Goal: Information Seeking & Learning: Check status

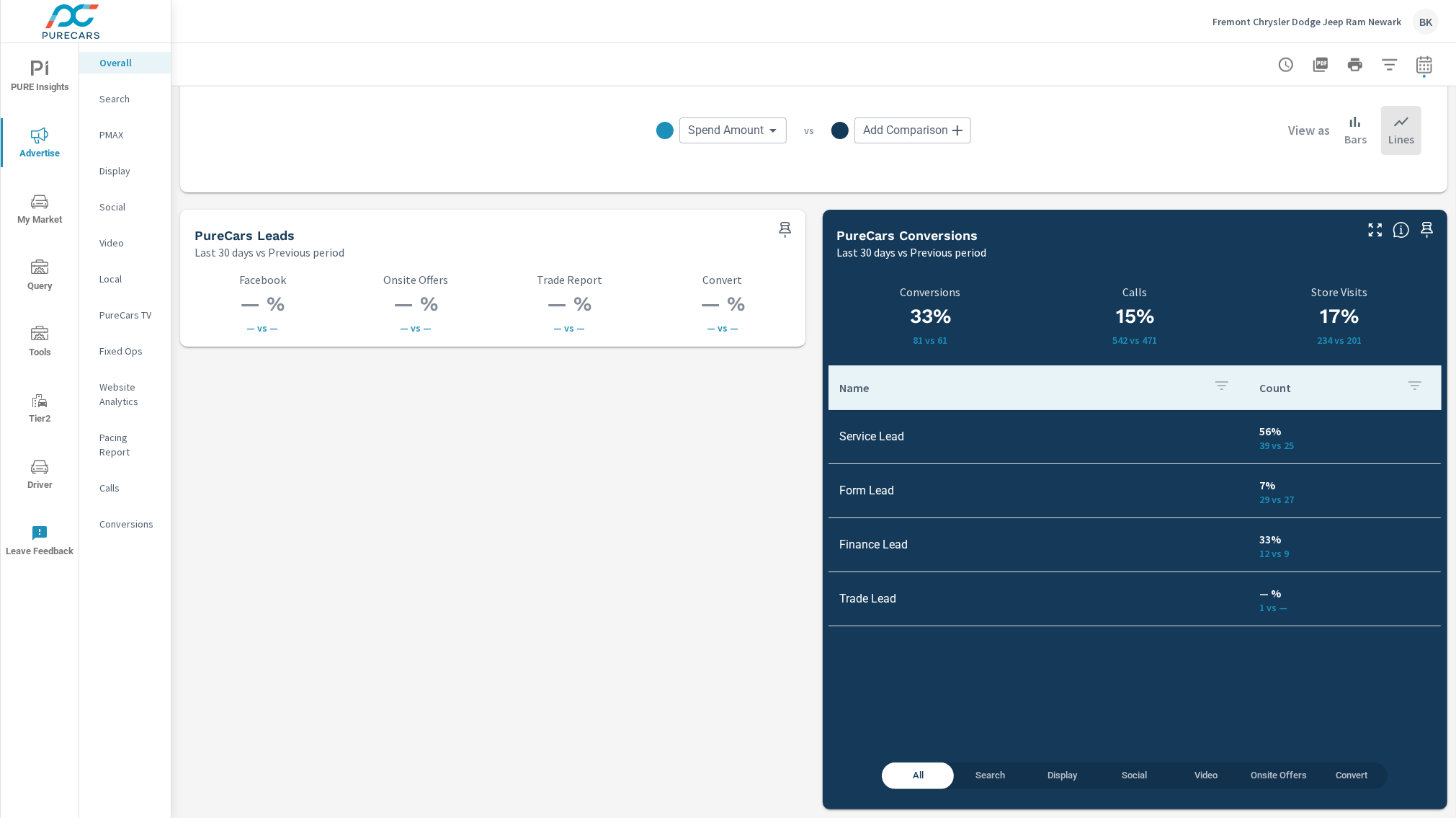
scroll to position [1889, 0]
click at [117, 481] on p "Calls" at bounding box center [130, 488] width 59 height 15
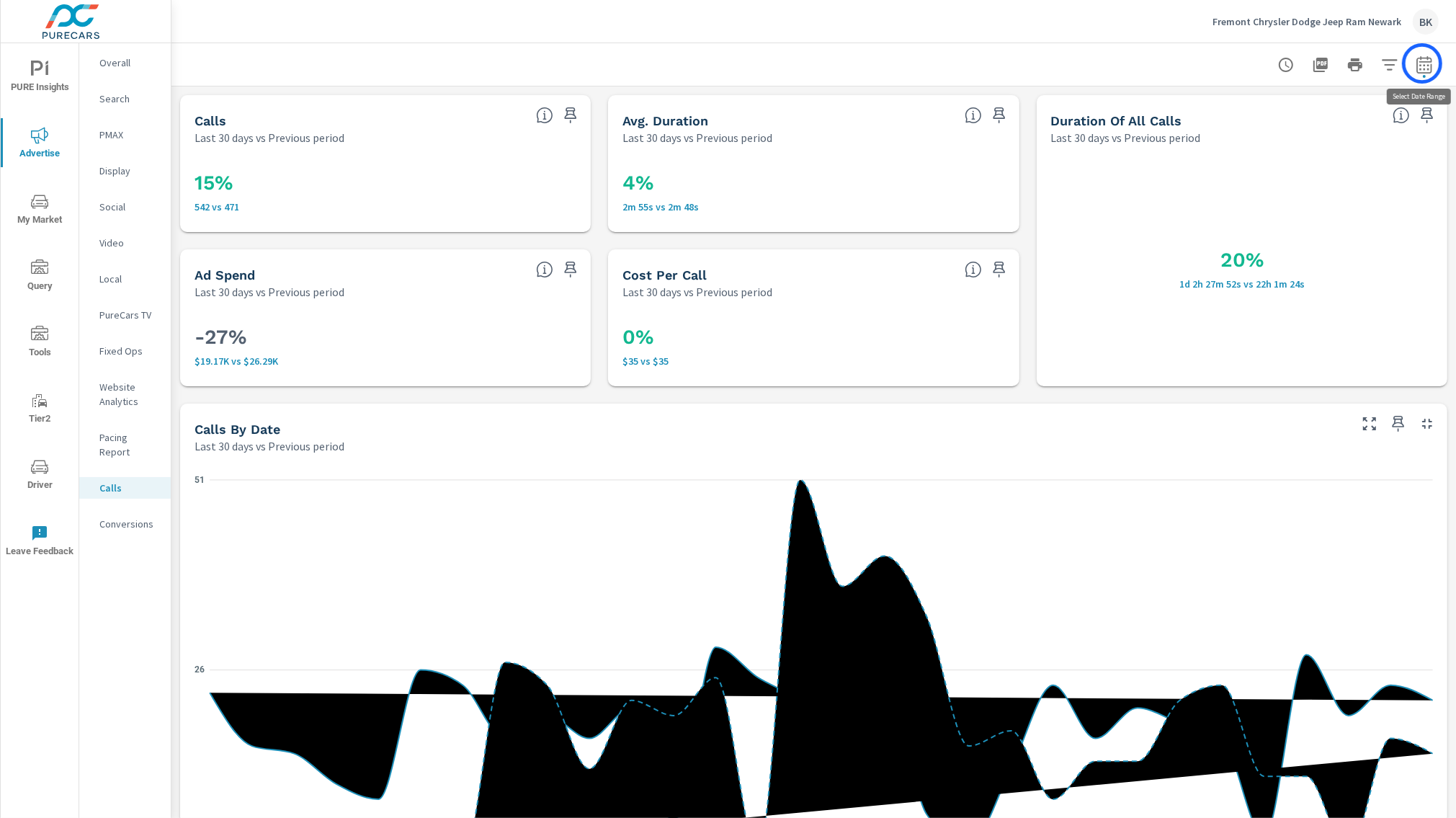
click at [1422, 63] on icon "button" at bounding box center [1424, 64] width 17 height 17
select select "Last 30 days"
select select "Previous period"
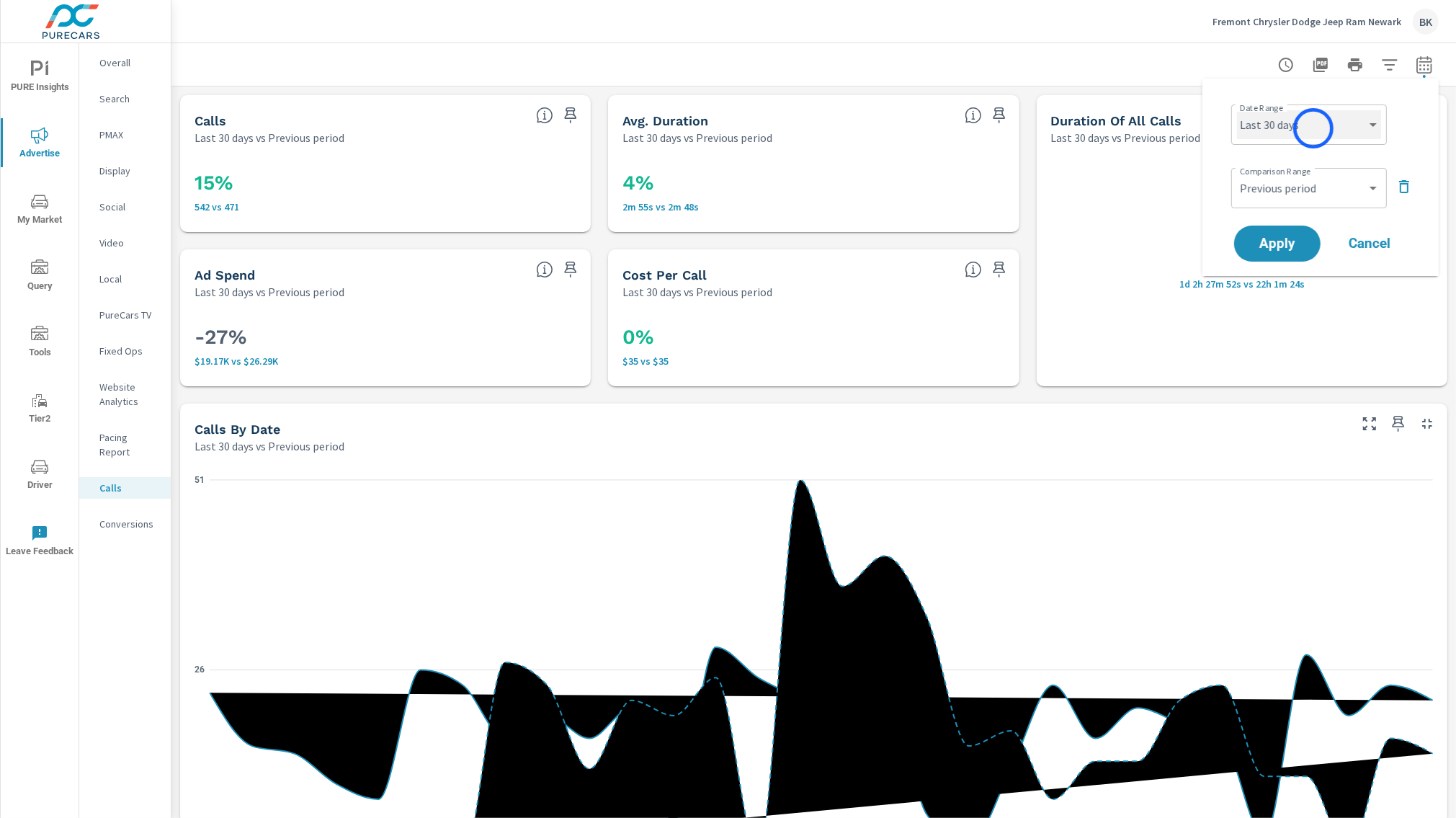
click at [1315, 129] on select "Custom Yesterday Last week Last 7 days Last 14 days Last 30 days Last 45 days L…" at bounding box center [1310, 124] width 144 height 29
click at [1237, 110] on select "Custom Yesterday Last week Last 7 days Last 14 days Last 30 days Last 45 days L…" at bounding box center [1310, 124] width 144 height 29
select select "Last 14 days"
click at [1292, 243] on span "Apply" at bounding box center [1278, 244] width 59 height 14
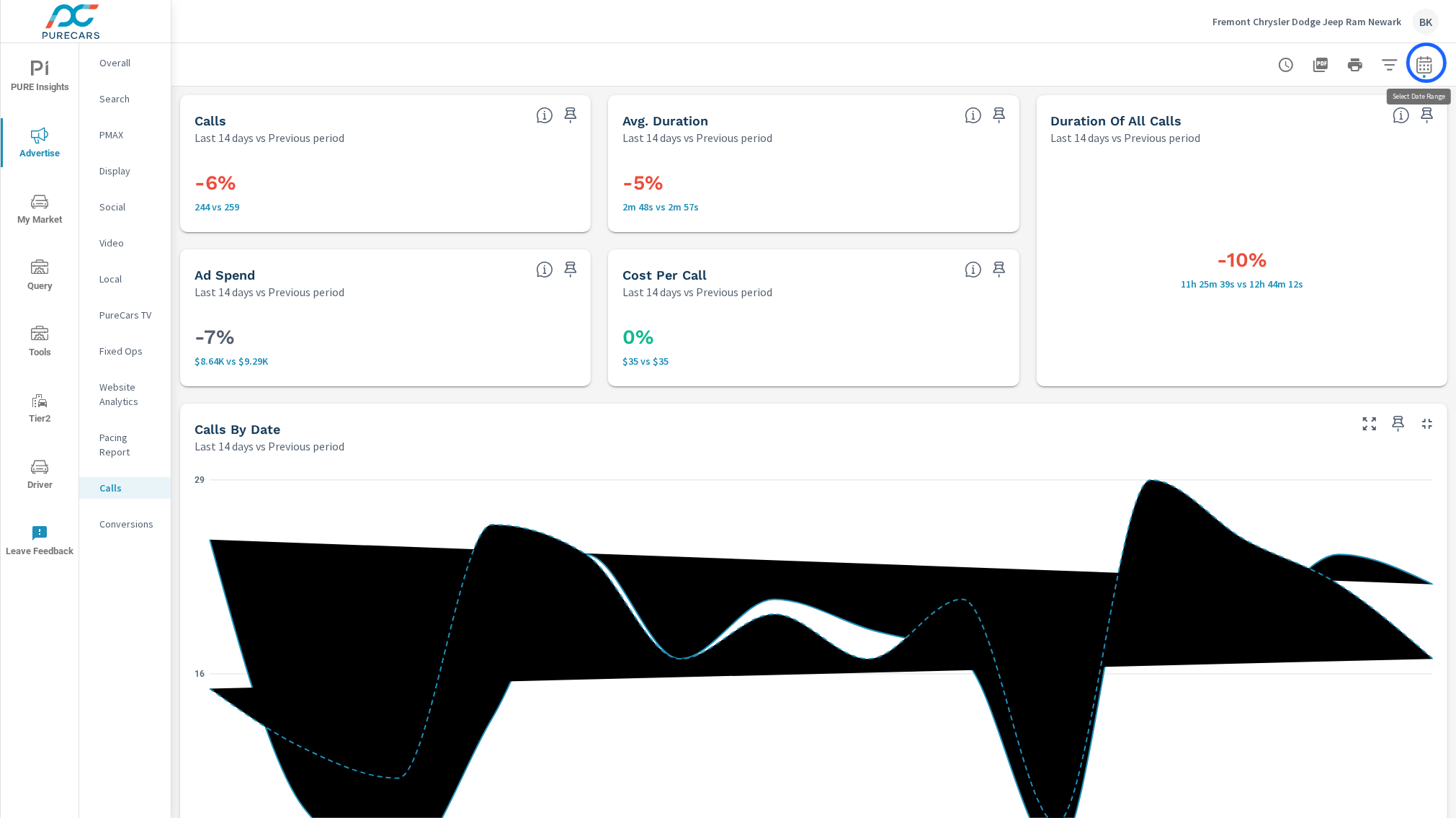
click at [1427, 62] on icon "button" at bounding box center [1424, 64] width 17 height 17
select select "Last 14 days"
select select "Previous period"
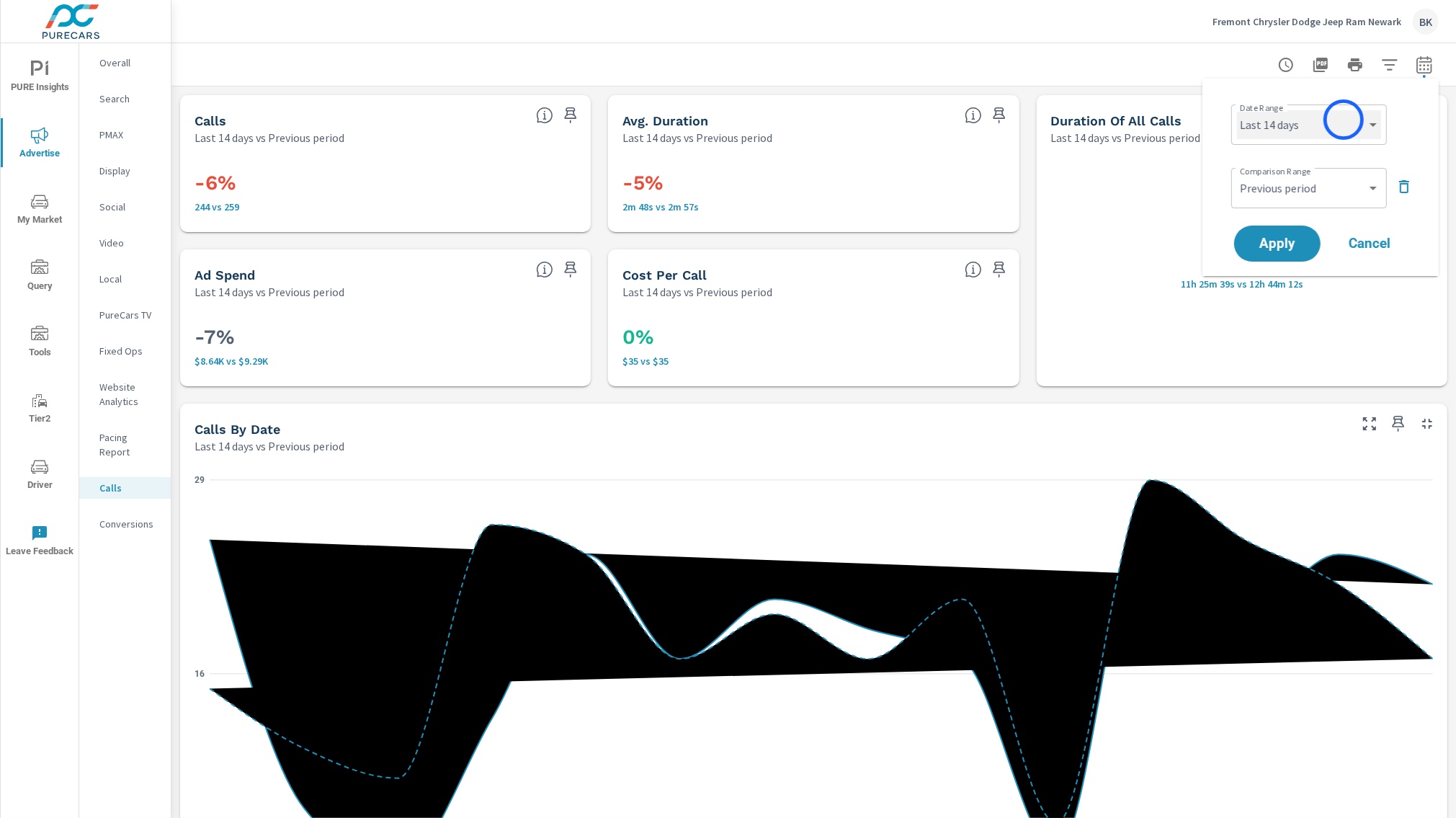
click at [1340, 121] on select "Custom Yesterday Last week Last 7 days Last 14 days Last 30 days Last 45 days L…" at bounding box center [1310, 124] width 144 height 29
click at [1237, 110] on select "Custom Yesterday Last week Last 7 days Last 14 days Last 30 days Last 45 days L…" at bounding box center [1310, 124] width 144 height 29
select select "Last 30 days"
click at [1264, 251] on span "Apply" at bounding box center [1278, 244] width 59 height 14
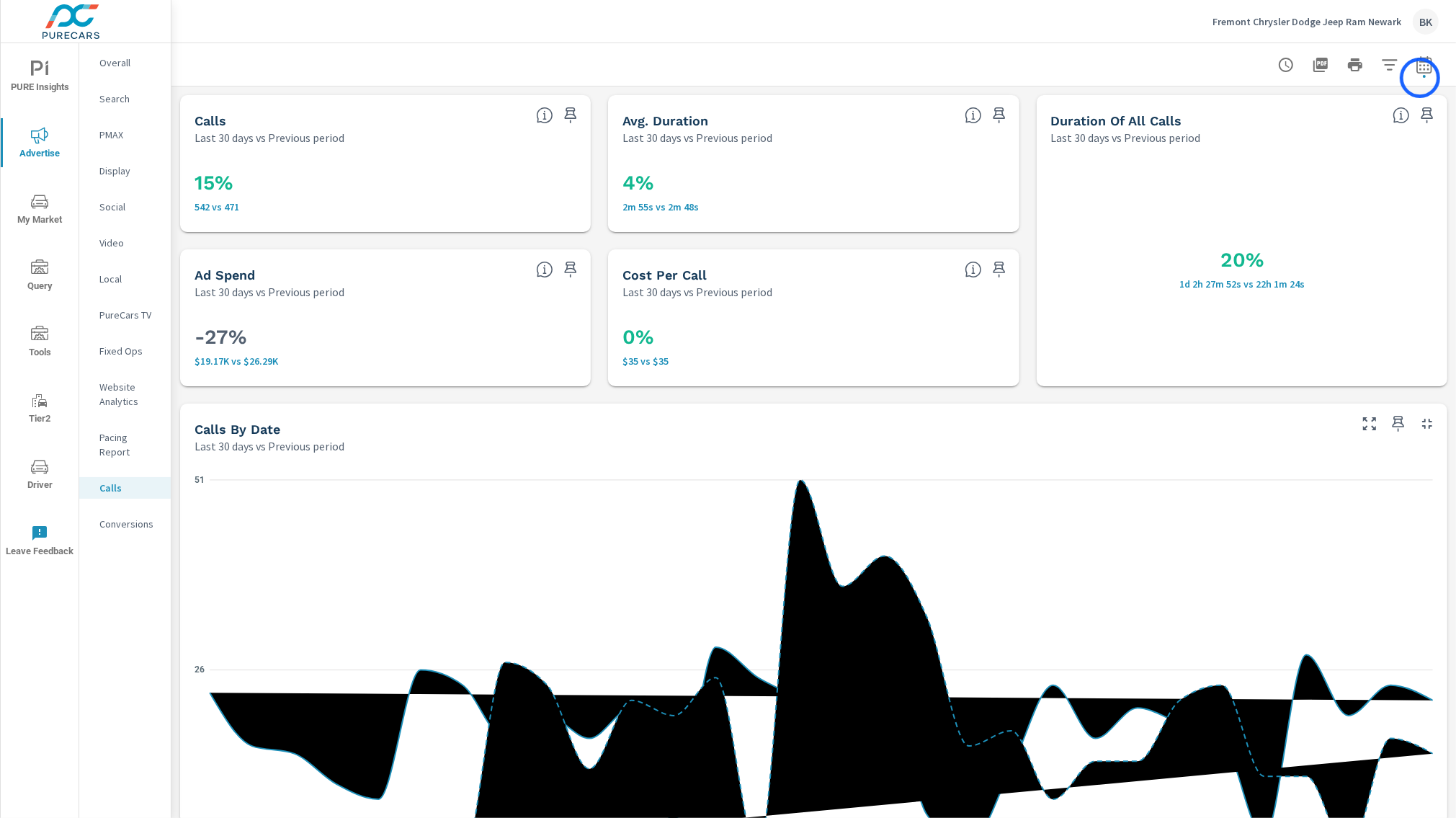
click at [1420, 78] on div at bounding box center [1355, 64] width 167 height 29
click at [1419, 72] on icon "button" at bounding box center [1423, 63] width 15 height 17
select select "Last 30 days"
select select "Previous period"
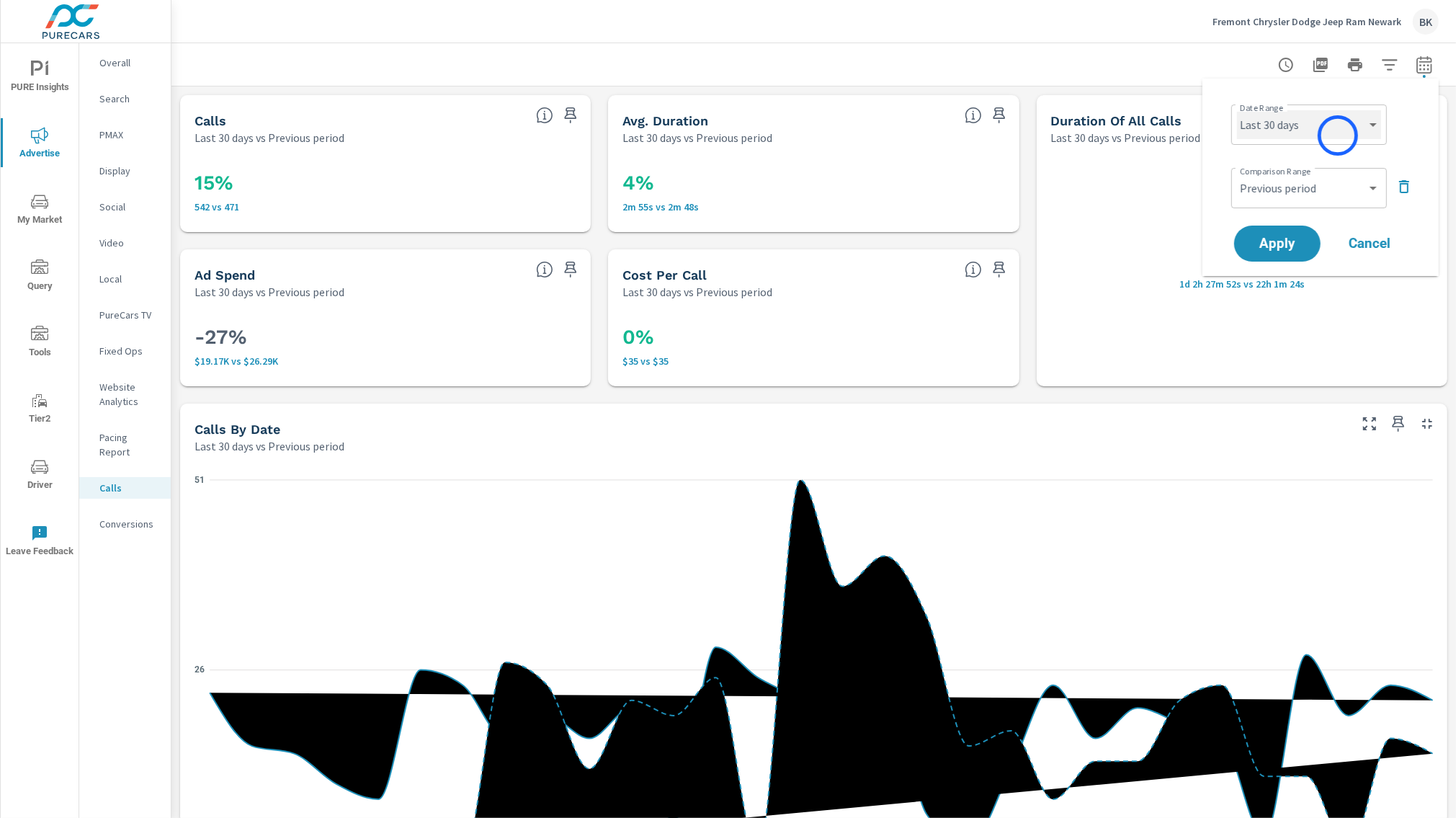
click at [1335, 134] on select "Custom Yesterday Last week Last 7 days Last 14 days Last 30 days Last 45 days L…" at bounding box center [1310, 124] width 144 height 29
click at [1237, 110] on select "Custom Yesterday Last week Last 7 days Last 14 days Last 30 days Last 45 days L…" at bounding box center [1310, 124] width 144 height 29
select select "custom"
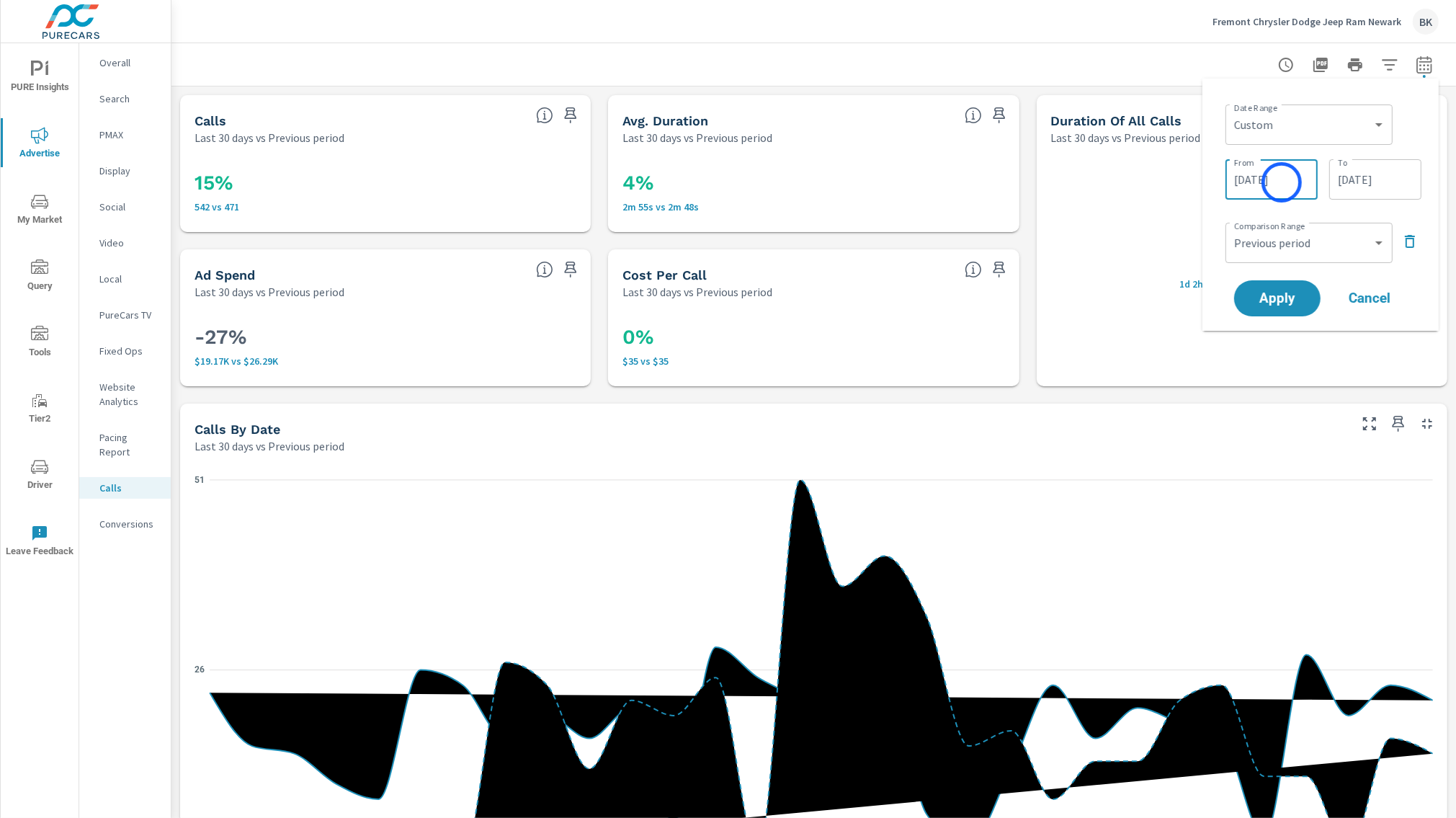
click at [1282, 182] on input "08/13/2025" at bounding box center [1272, 179] width 81 height 29
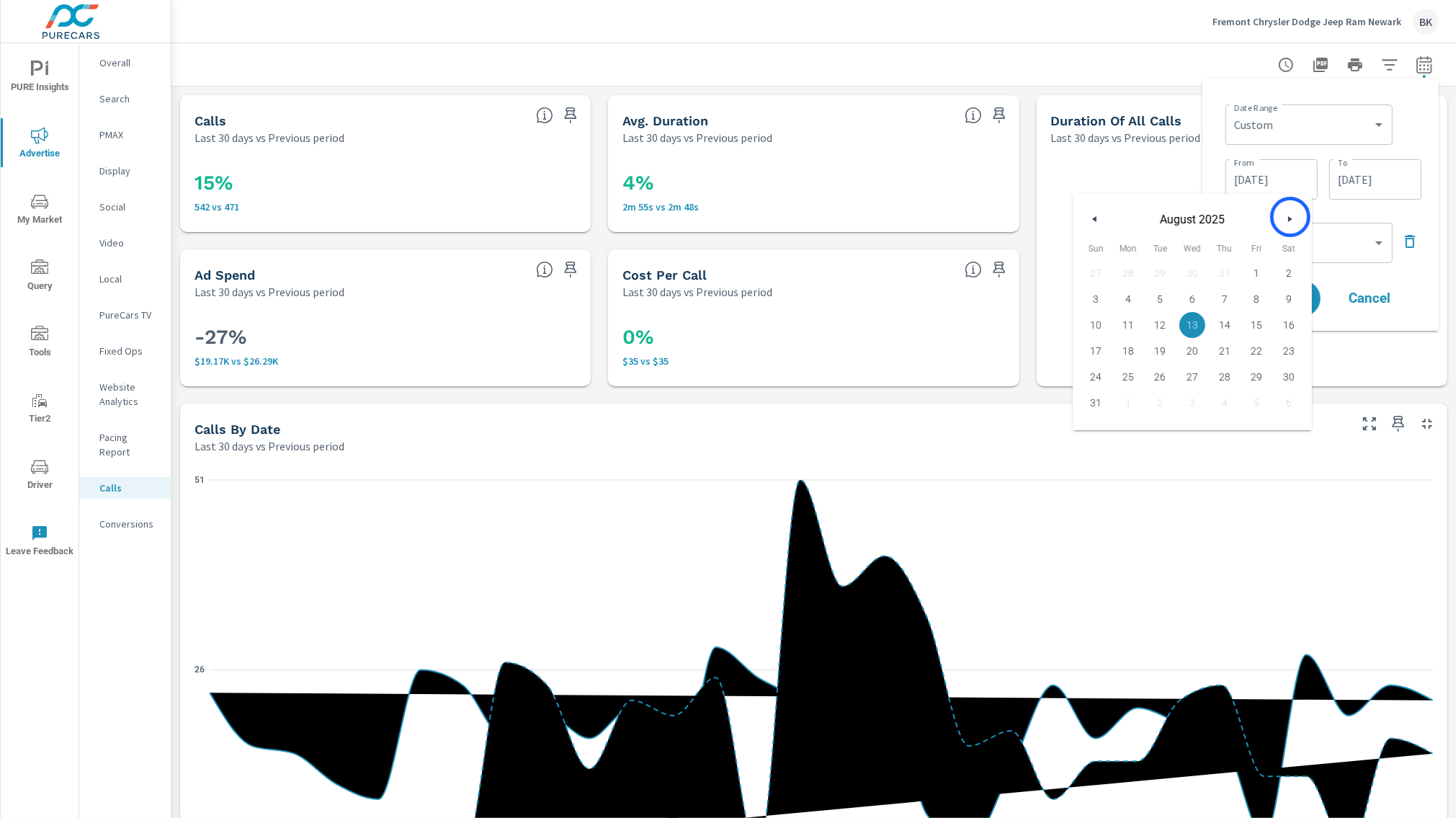
click at [1291, 217] on icon "button" at bounding box center [1292, 220] width 7 height 6
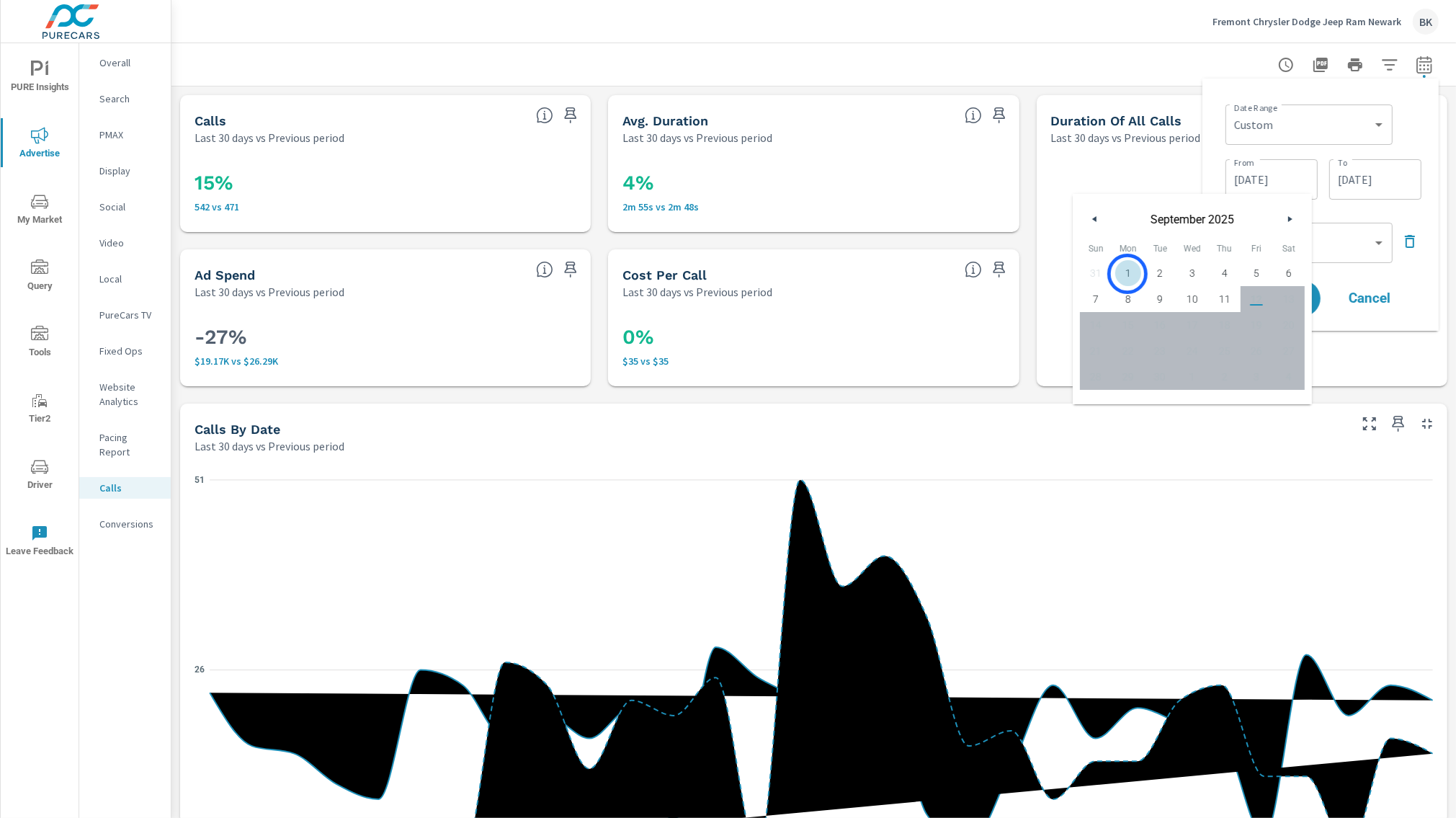
click at [1128, 274] on span "1" at bounding box center [1129, 273] width 33 height 19
type input "09/01/2025"
click at [1379, 182] on input "09/11/2025" at bounding box center [1376, 179] width 81 height 29
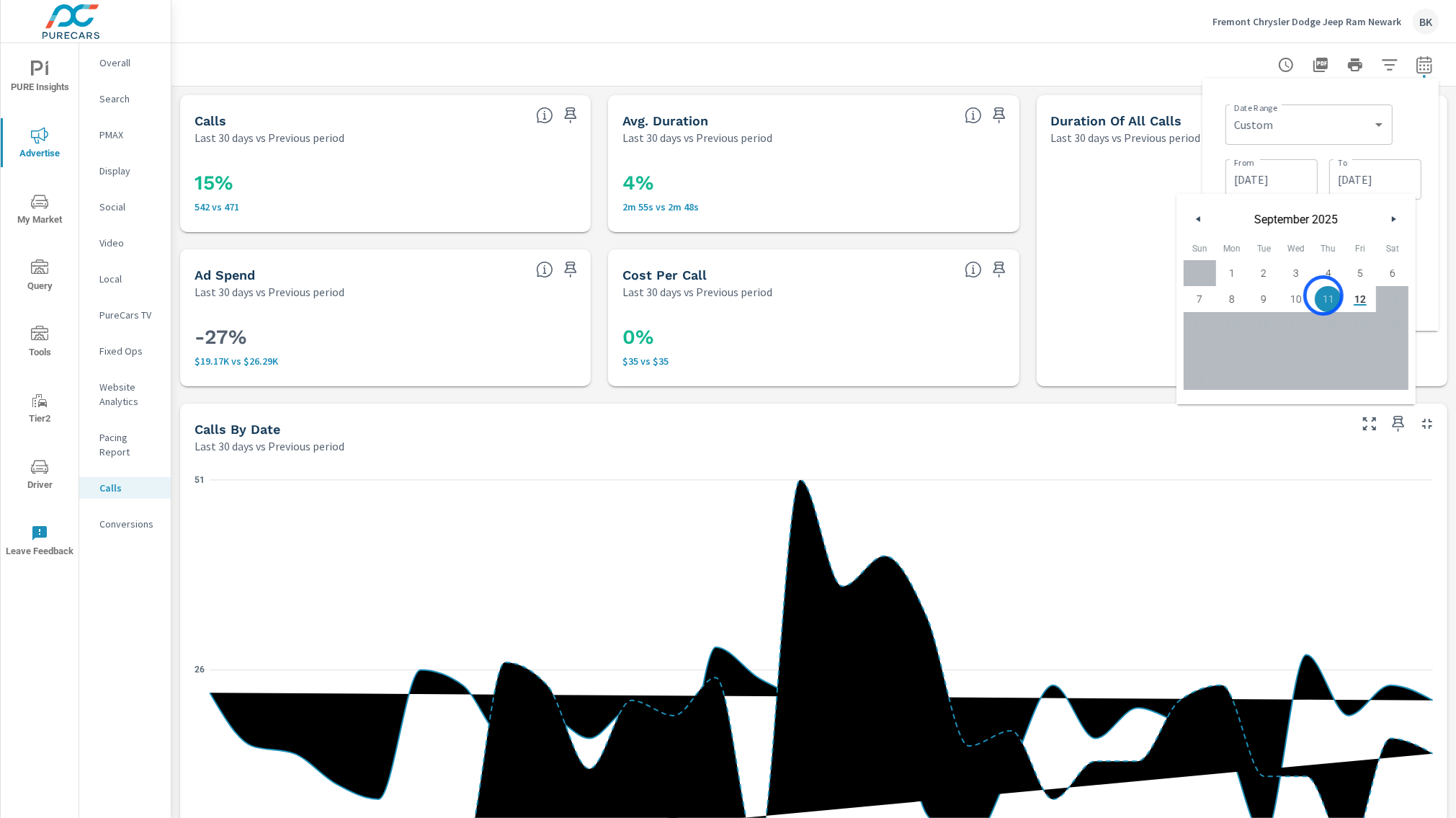
click at [1323, 296] on span "11" at bounding box center [1328, 299] width 33 height 19
click at [1419, 136] on div "Date Range Custom Yesterday Last week Last 7 days Last 14 days Last 30 days Las…" at bounding box center [1323, 124] width 196 height 49
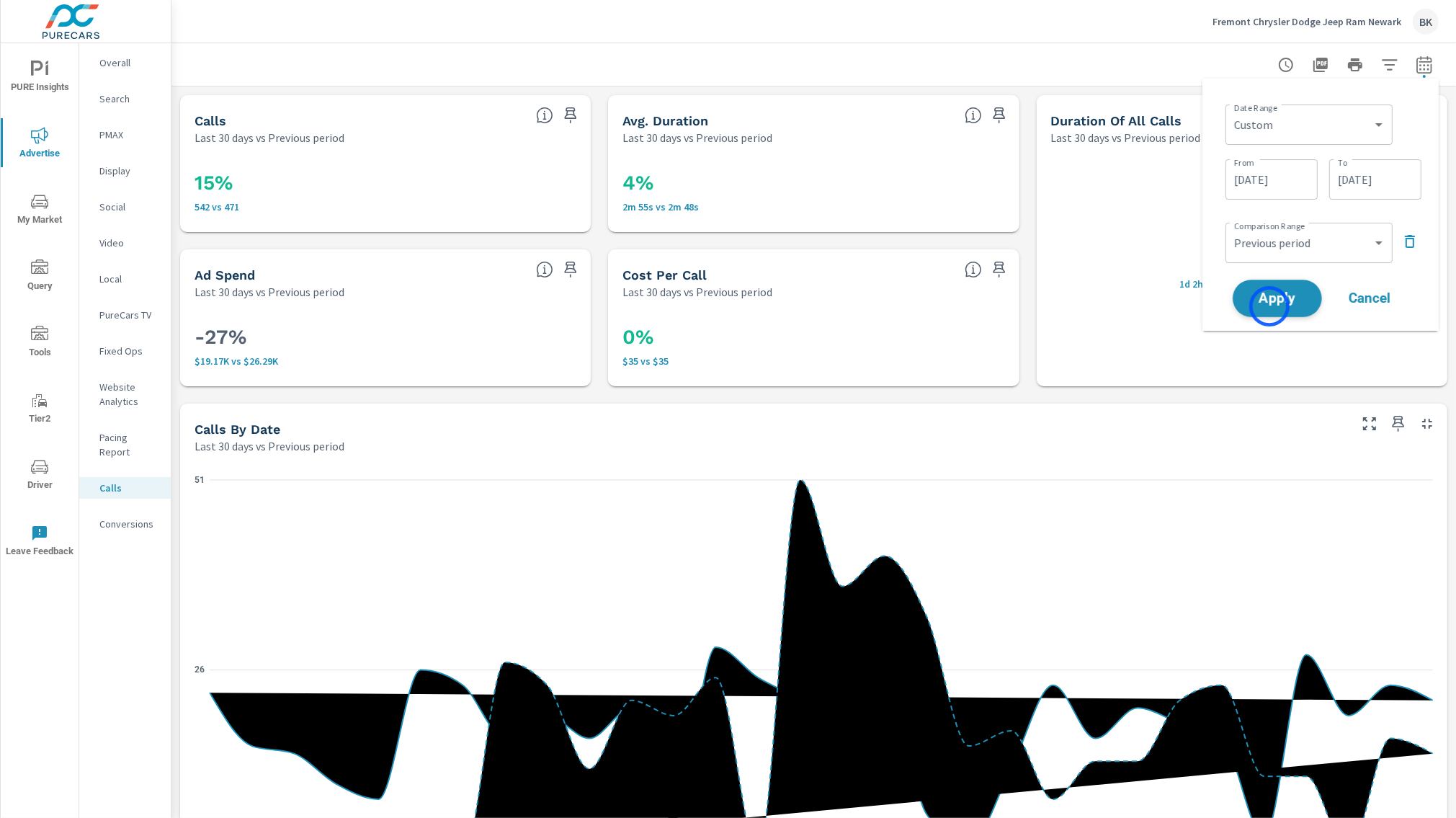
click at [1270, 307] on button "Apply" at bounding box center [1278, 299] width 89 height 38
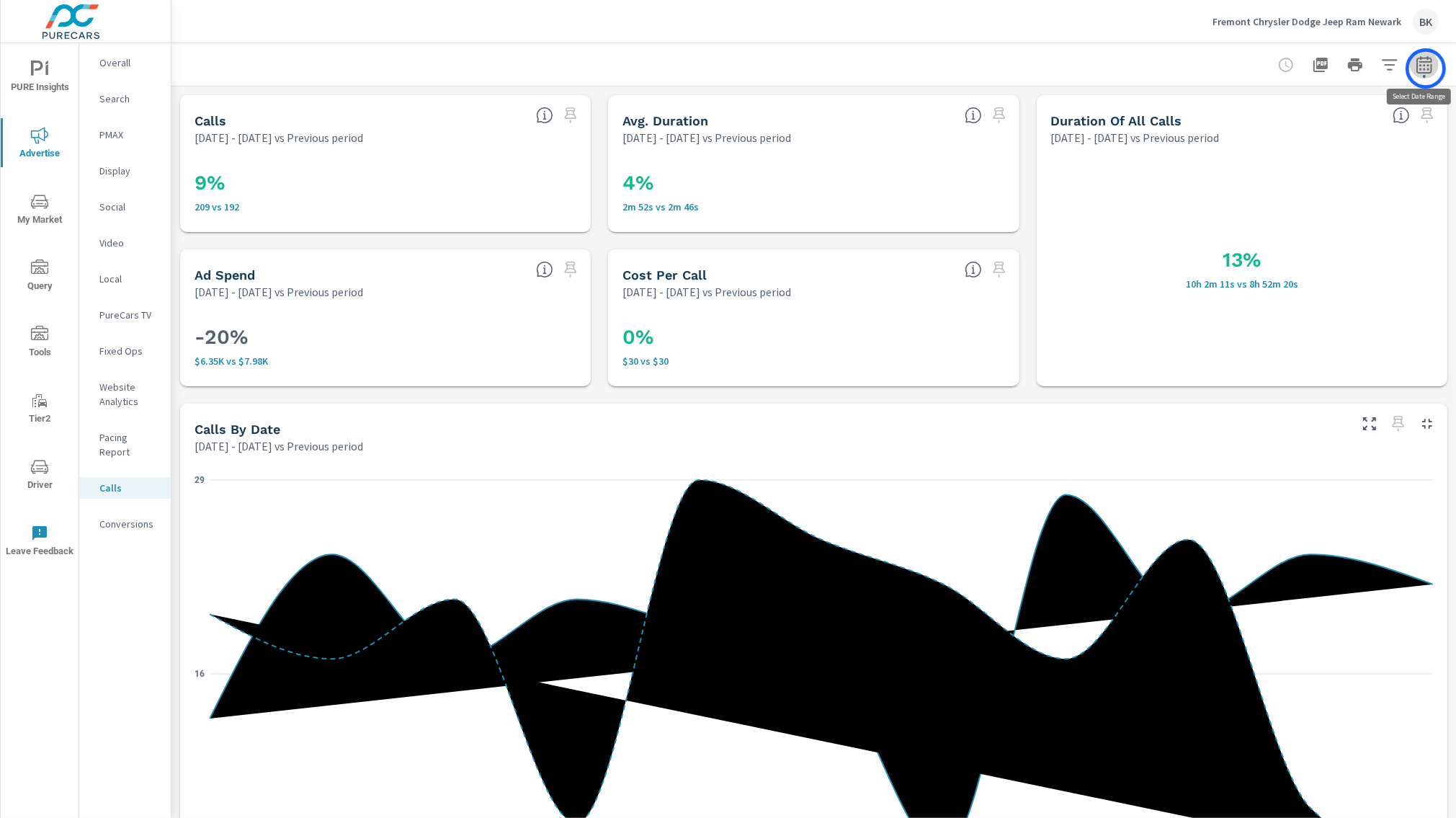
click at [1426, 68] on icon "button" at bounding box center [1424, 64] width 17 height 17
select select "Previous period"
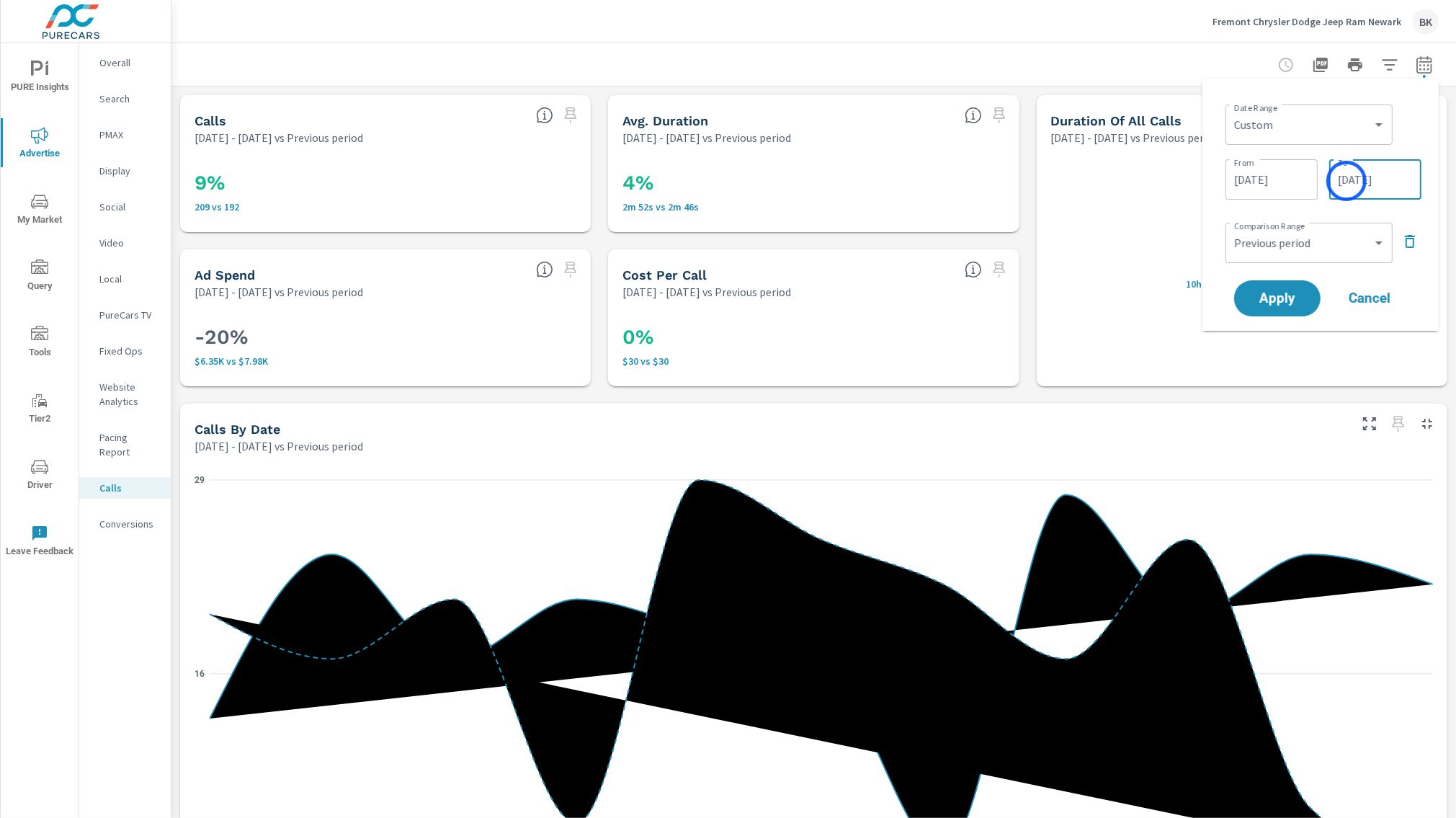
click at [1347, 181] on input "09/11/2025" at bounding box center [1376, 179] width 81 height 29
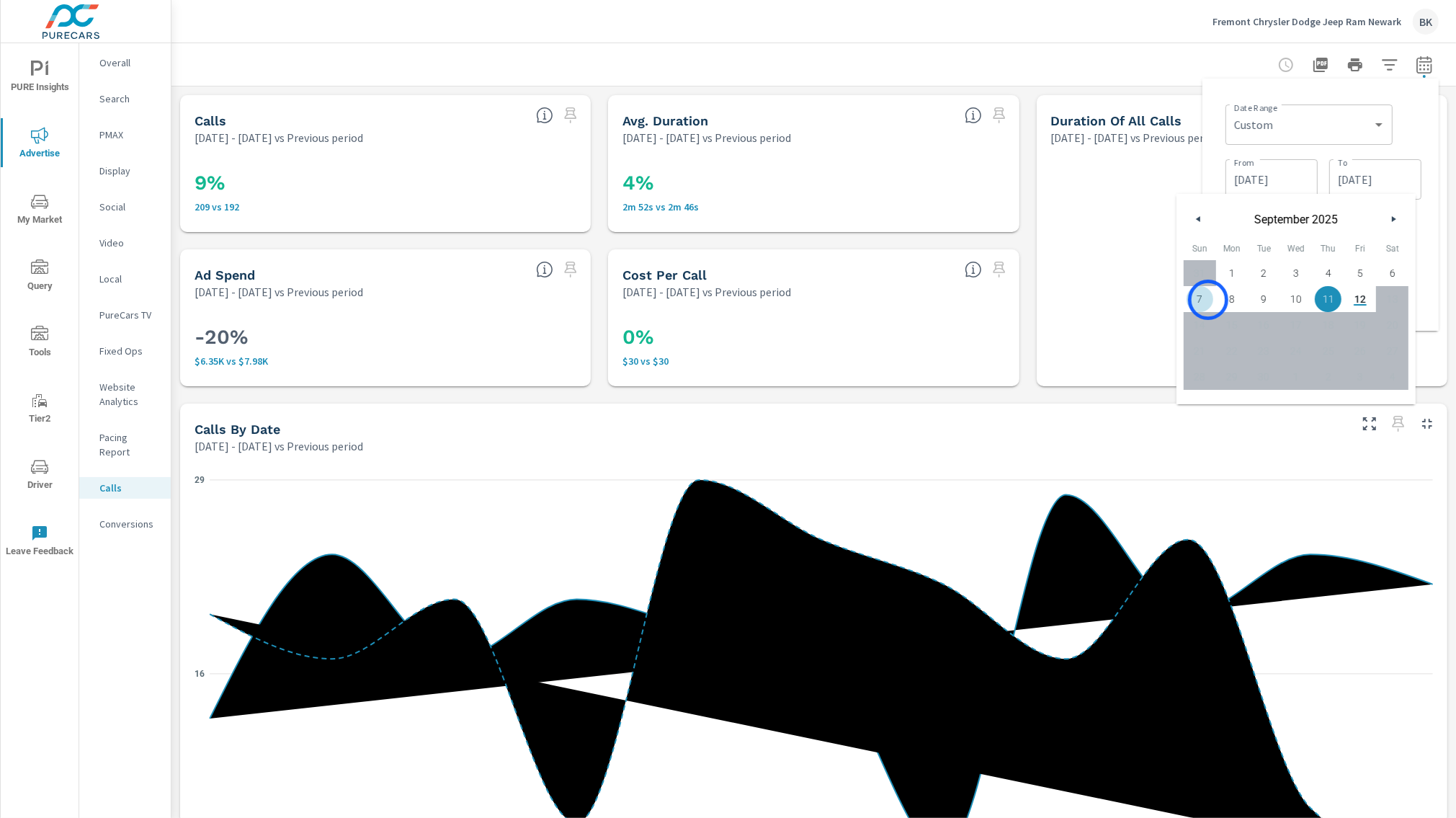
click at [1209, 300] on span "7" at bounding box center [1200, 299] width 33 height 19
type input "09/07/2025"
click at [1431, 164] on div "Date Range Custom Yesterday Last week Last 7 days Last 14 days Last 30 days Las…" at bounding box center [1320, 204] width 236 height 252
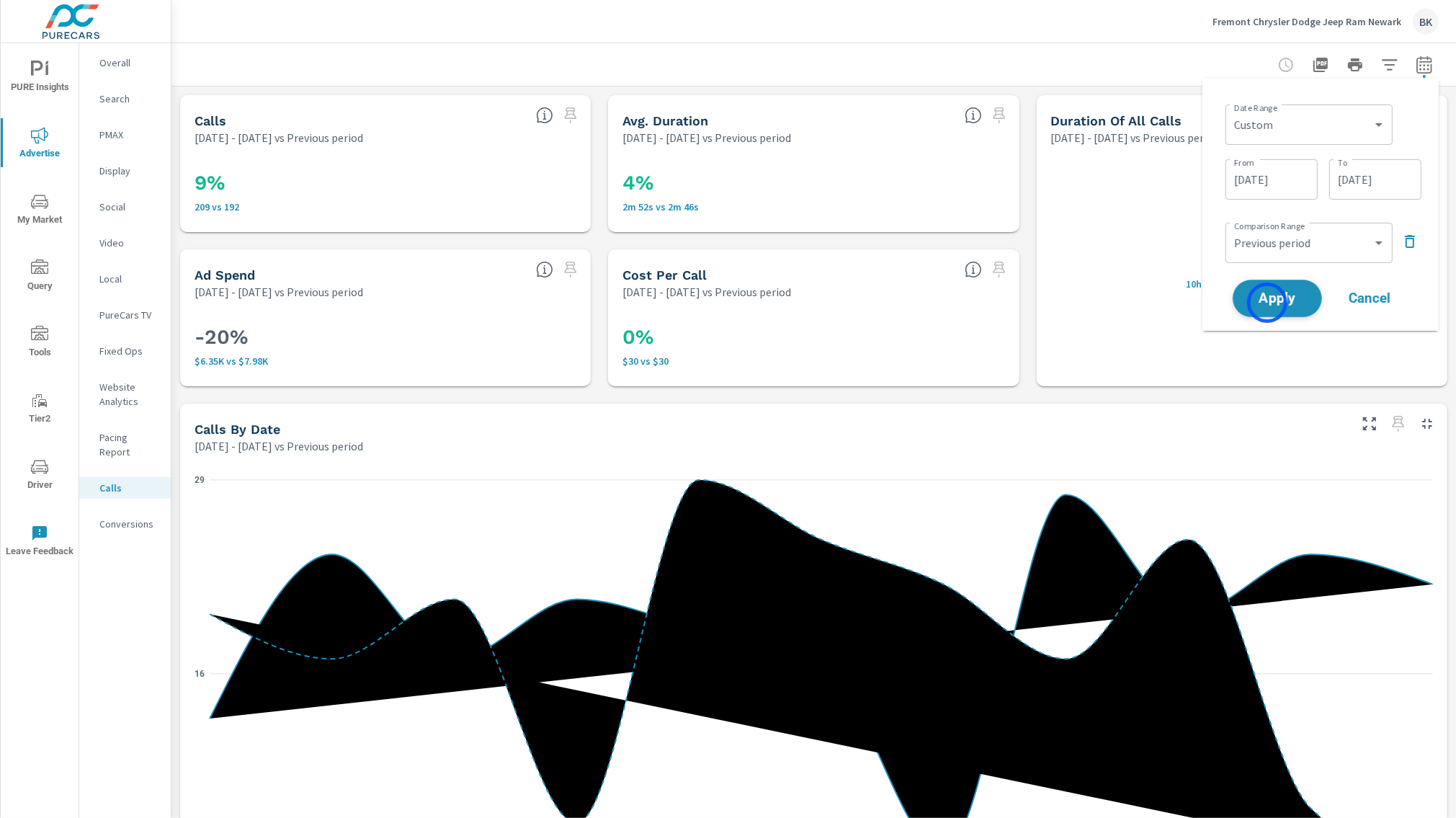
click at [1268, 303] on span "Apply" at bounding box center [1278, 299] width 59 height 14
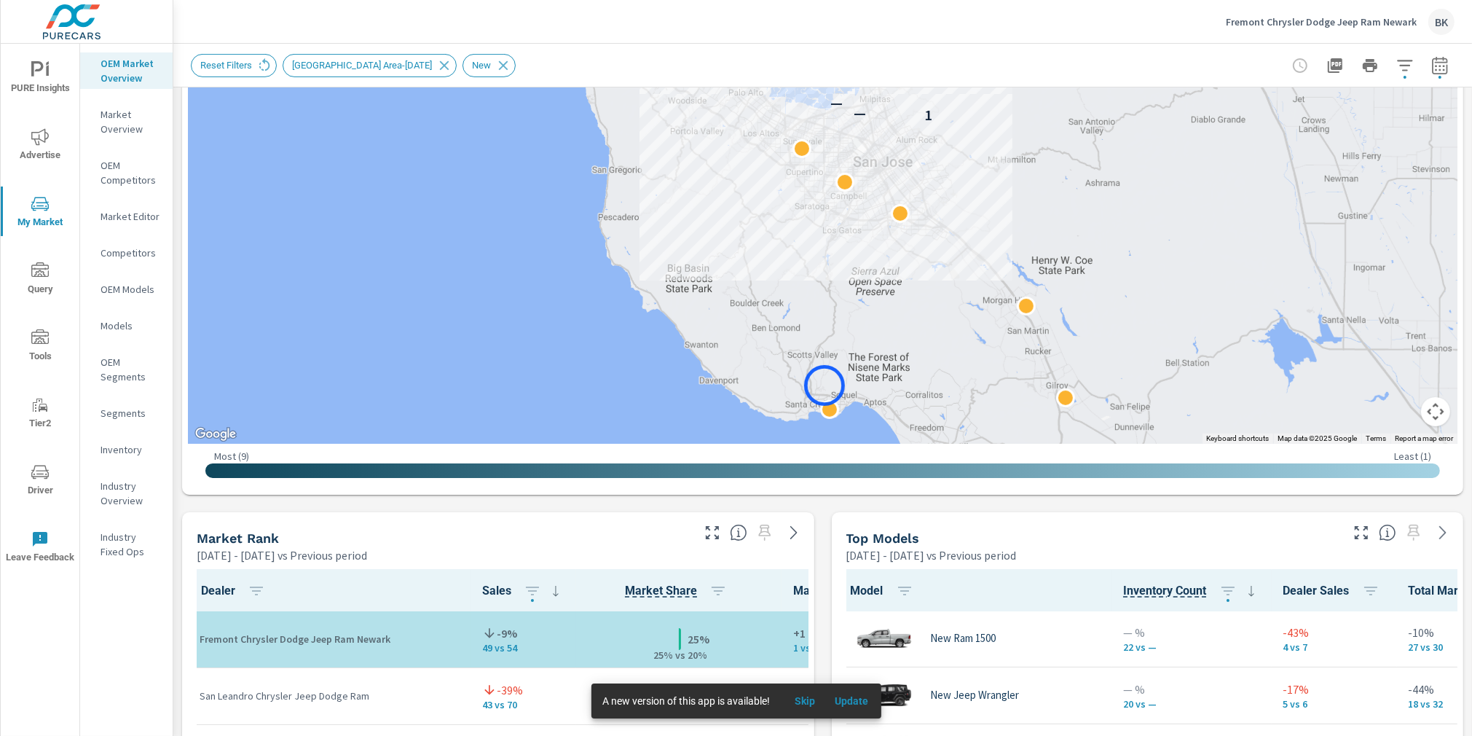
scroll to position [510, 0]
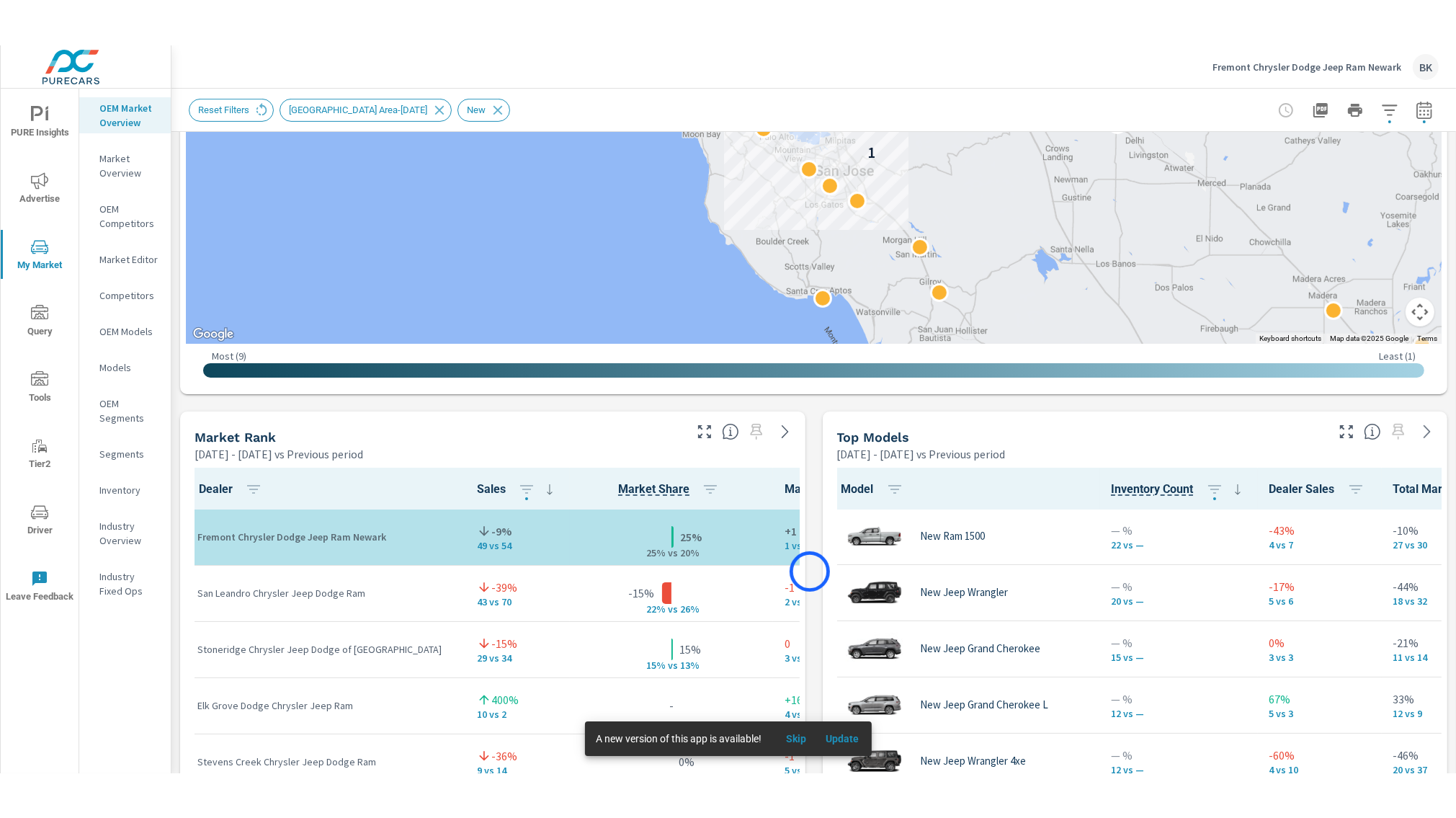
scroll to position [798, 0]
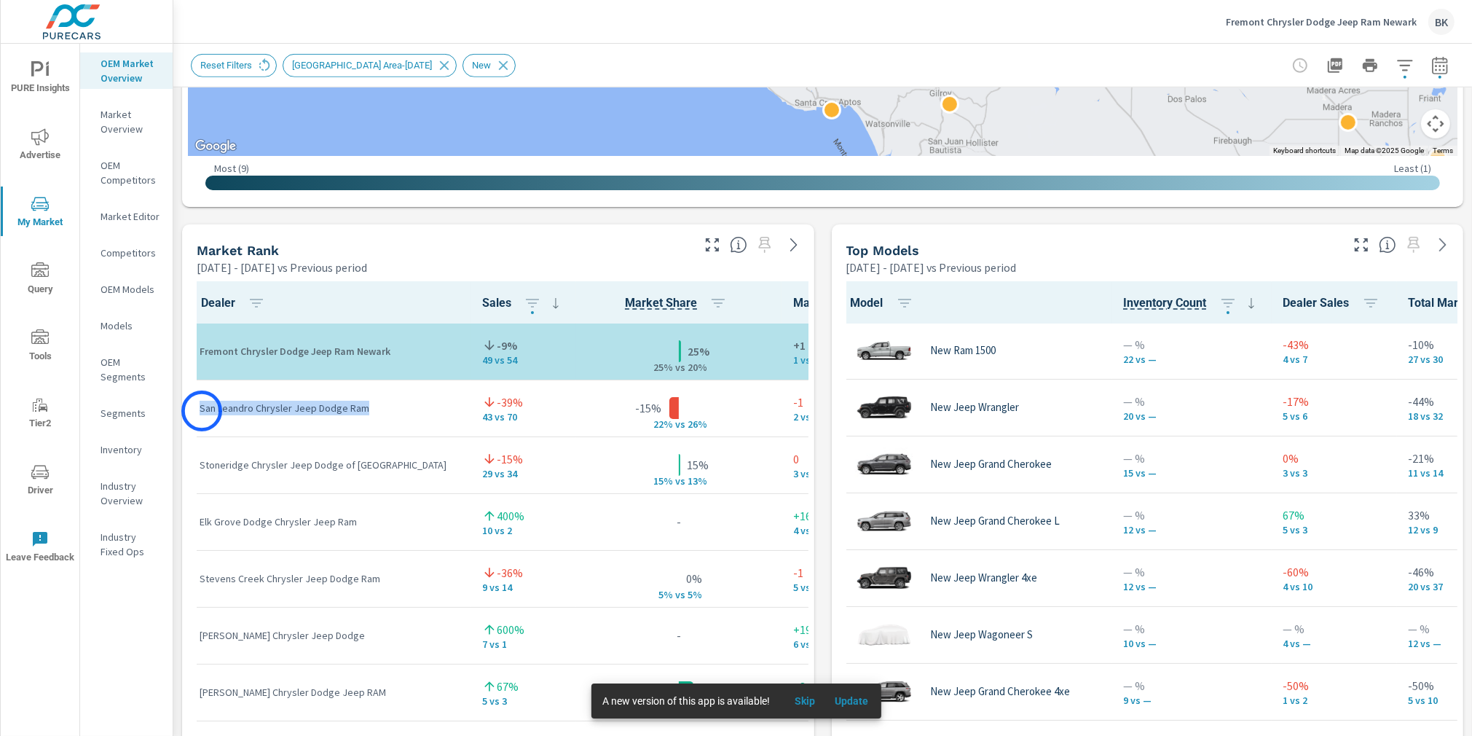
drag, startPoint x: 363, startPoint y: 412, endPoint x: 202, endPoint y: 411, distance: 161.0
click at [202, 411] on p "San Leandro Chrysler Jeep Dodge Ram" at bounding box center [329, 408] width 259 height 15
copy p "San Leandro Chrysler Jeep Dodge Ram"
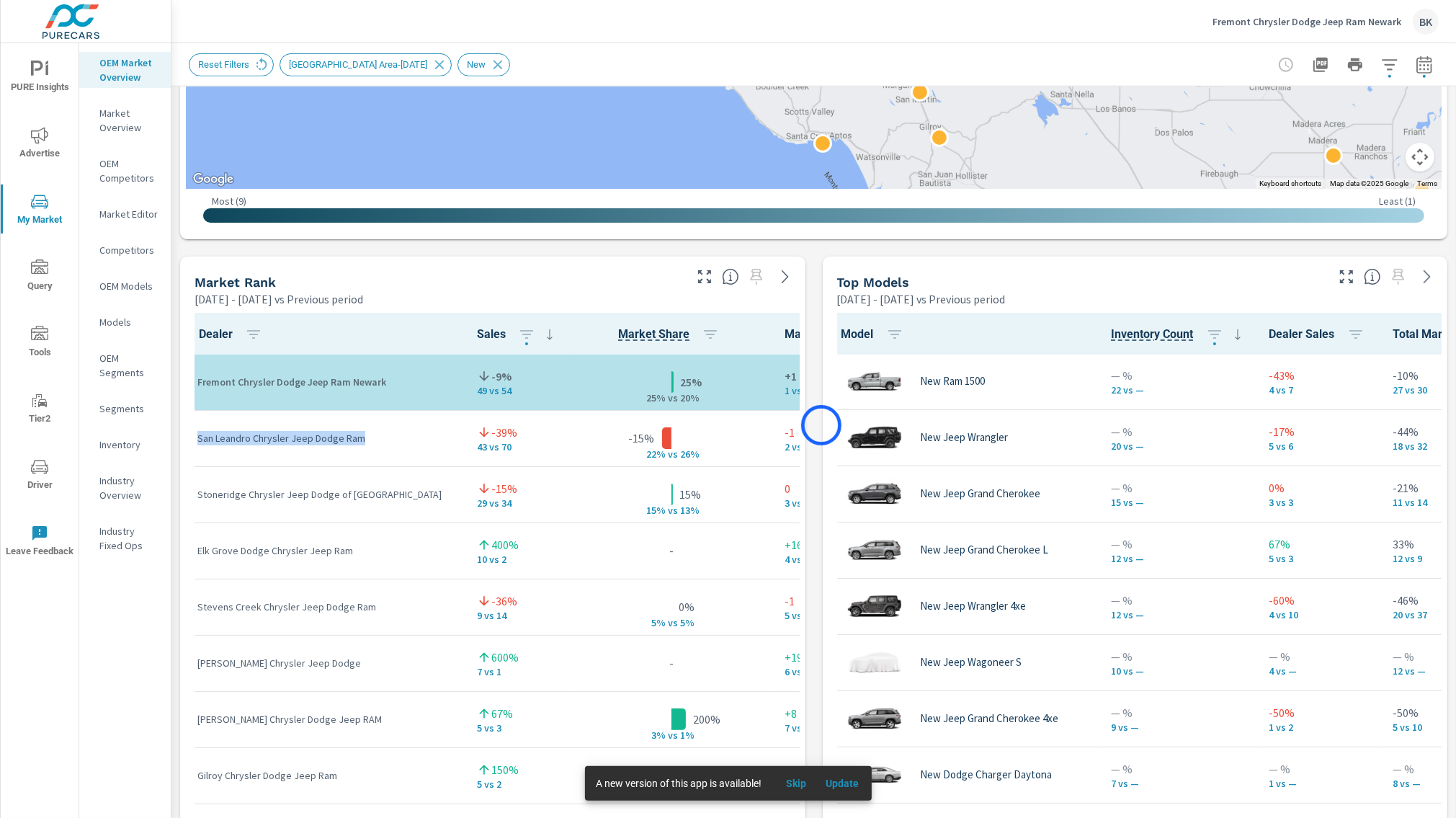
scroll to position [394, 0]
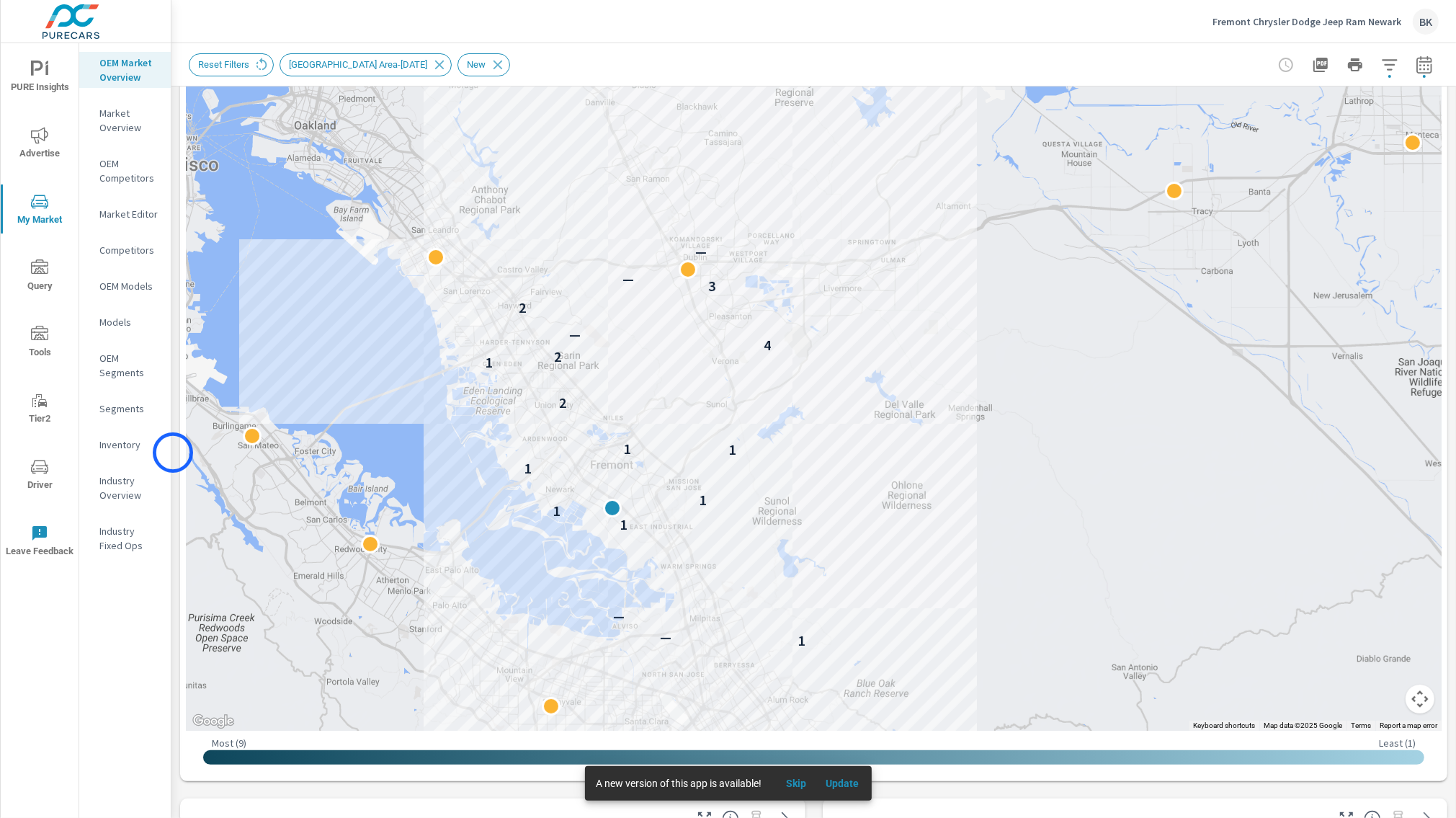
scroll to position [195, 0]
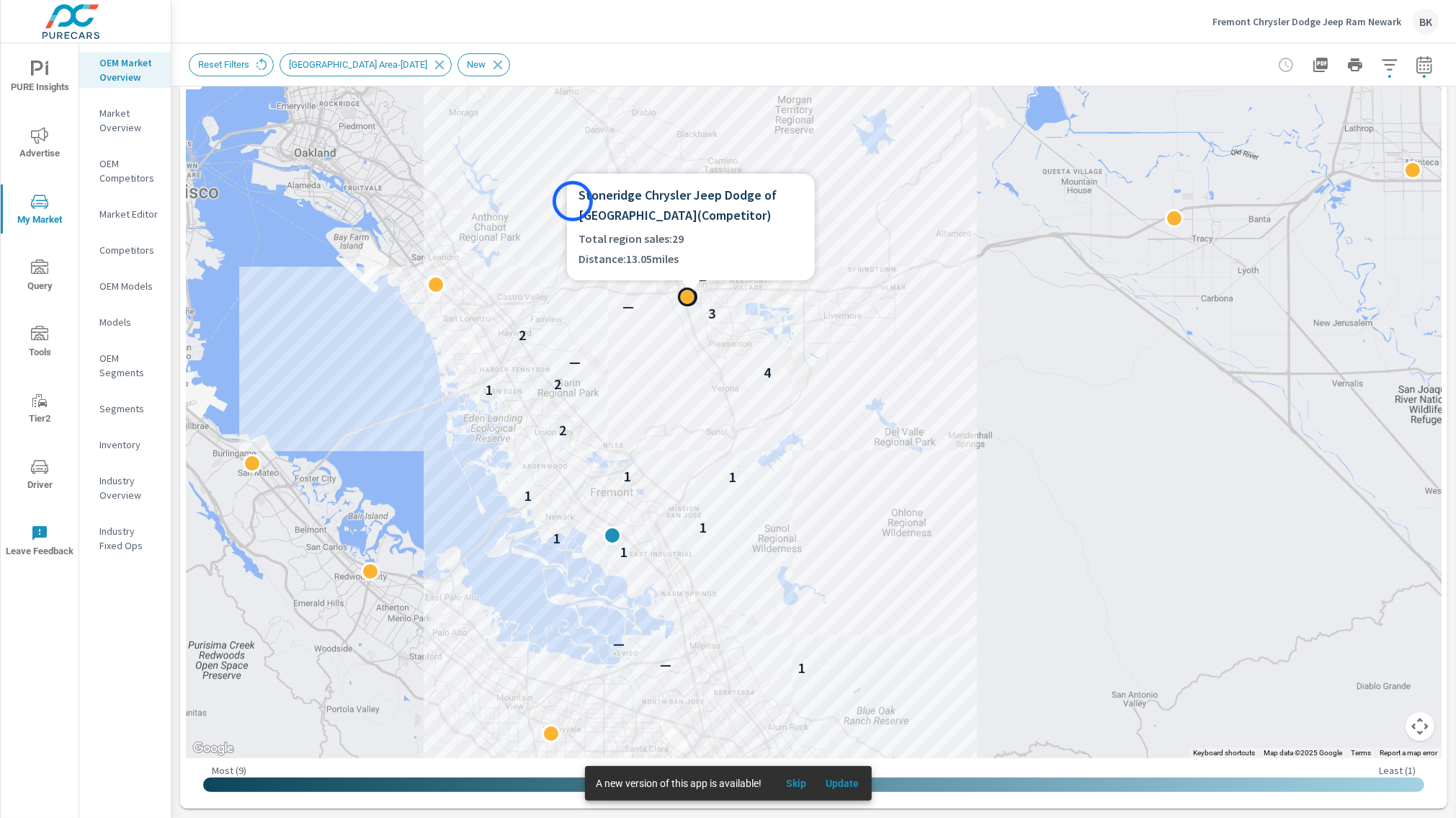
drag, startPoint x: 617, startPoint y: 217, endPoint x: 594, endPoint y: 206, distance: 25.5
click at [573, 201] on div "Stoneridge Chrysler Jeep Dodge of Dublin ( Competitor ) Total region sales: 29 …" at bounding box center [690, 227] width 248 height 107
drag, startPoint x: 614, startPoint y: 215, endPoint x: 586, endPoint y: 199, distance: 32.2
click at [586, 199] on h6 "Stoneridge Chrysler Jeep Dodge of Dublin ( Competitor )" at bounding box center [690, 205] width 225 height 41
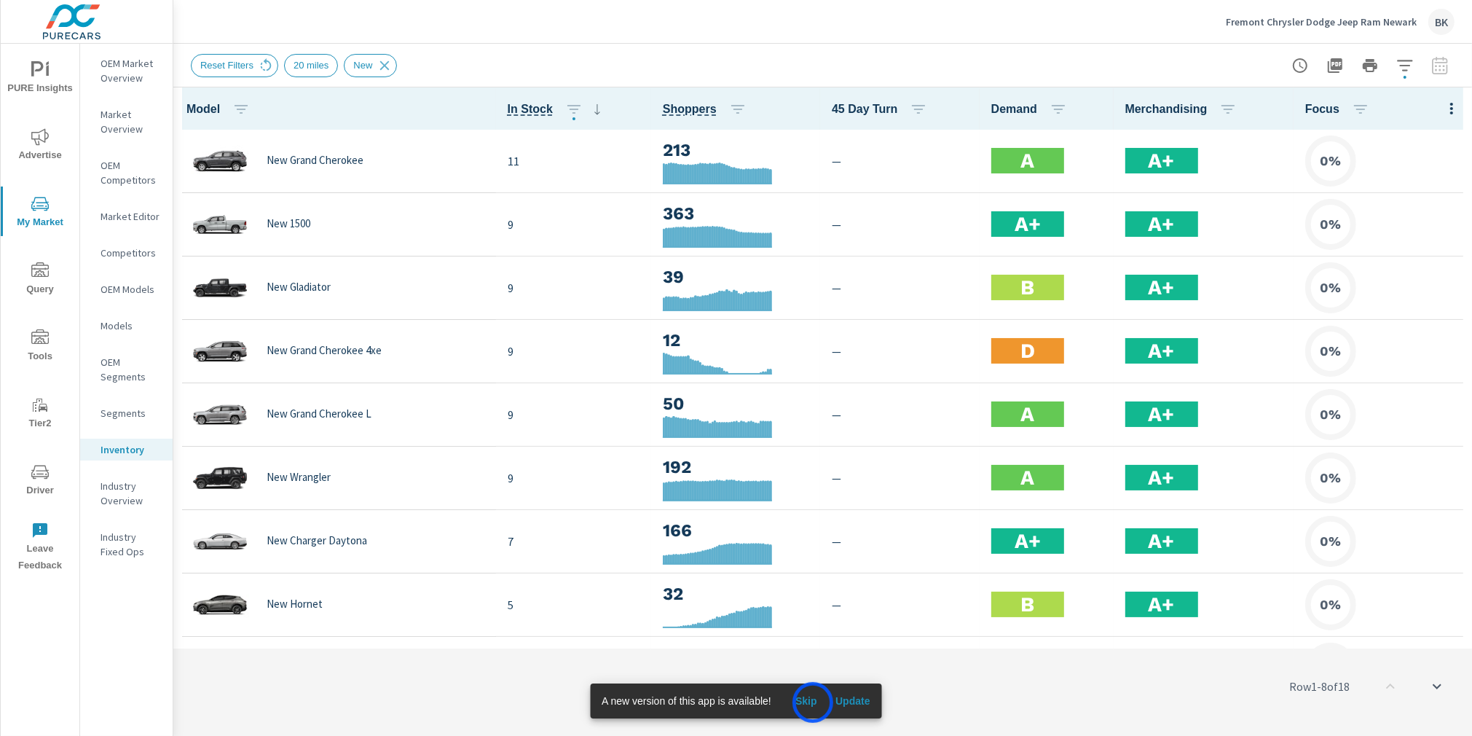
click at [813, 702] on span "Skip" at bounding box center [806, 700] width 35 height 13
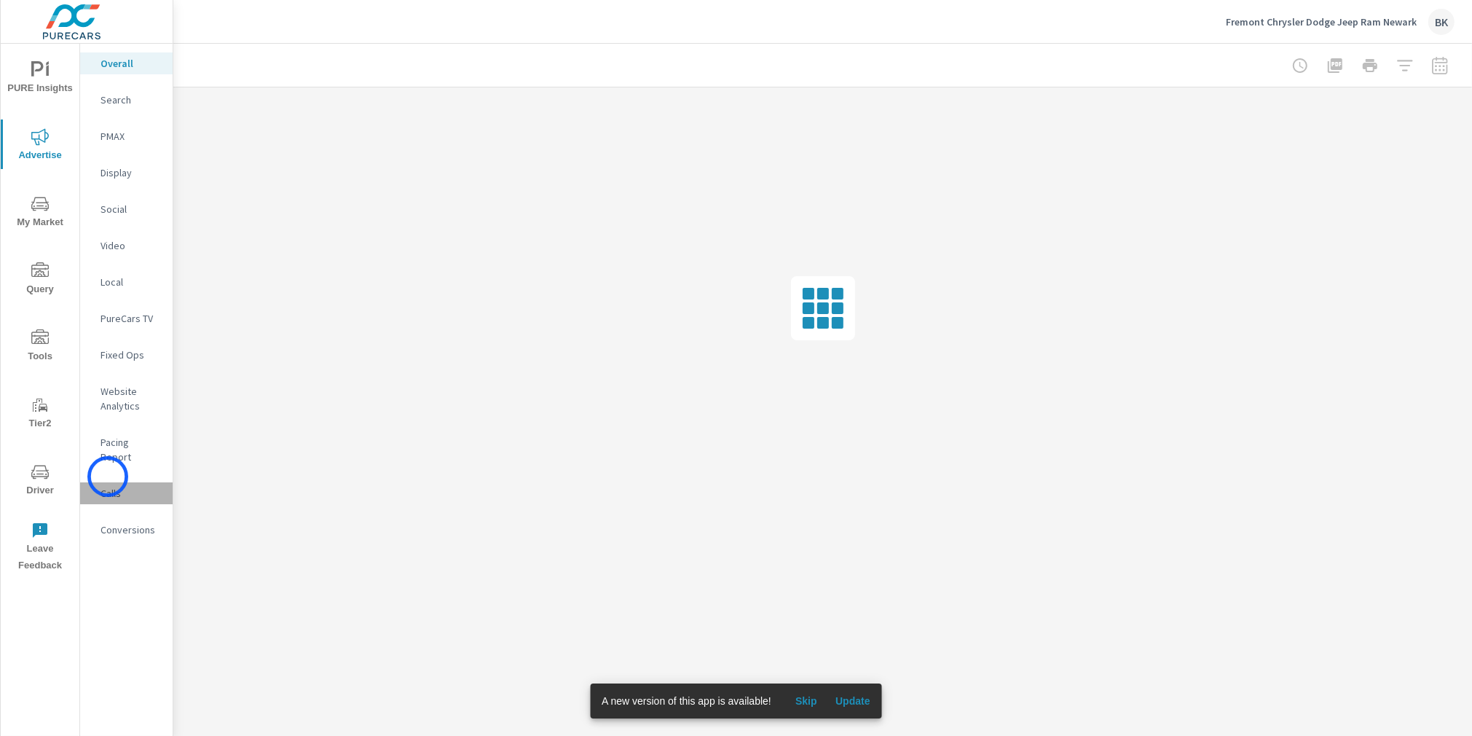
click at [108, 486] on p "Calls" at bounding box center [131, 493] width 60 height 15
click at [806, 701] on span "Skip" at bounding box center [806, 700] width 35 height 13
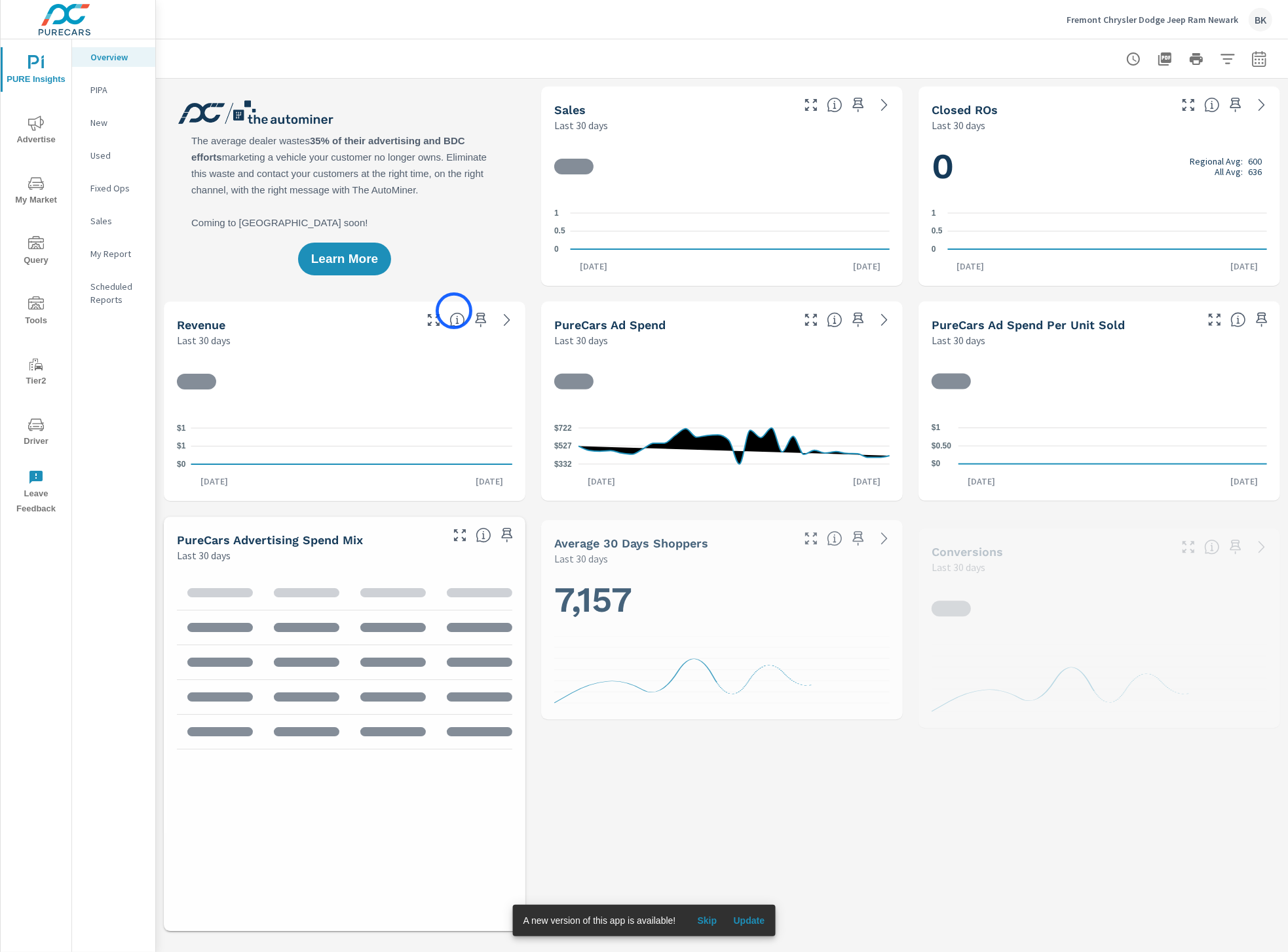
scroll to position [1, 0]
